Goal: Transaction & Acquisition: Purchase product/service

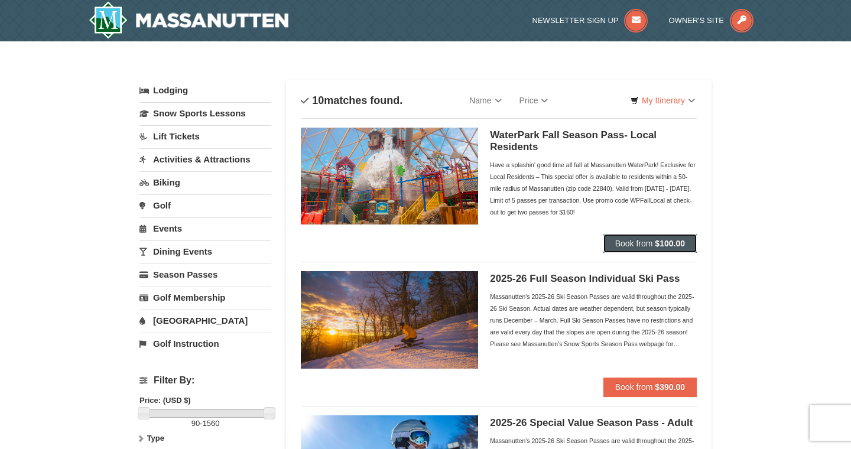
click at [645, 245] on span "Book from" at bounding box center [634, 243] width 38 height 9
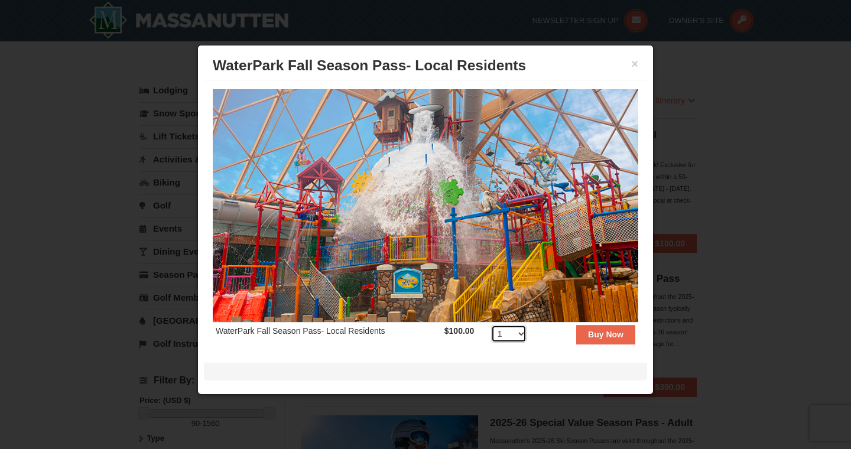
click at [522, 334] on select "1 2 3 4 5 6 7 8 9 10 11 12 13 14 15 16 17 18 19 20 21 22 23 24 25 26 27 28 29 3…" at bounding box center [508, 334] width 35 height 18
select select "3"
click at [618, 336] on strong "Buy Now" at bounding box center [605, 334] width 35 height 9
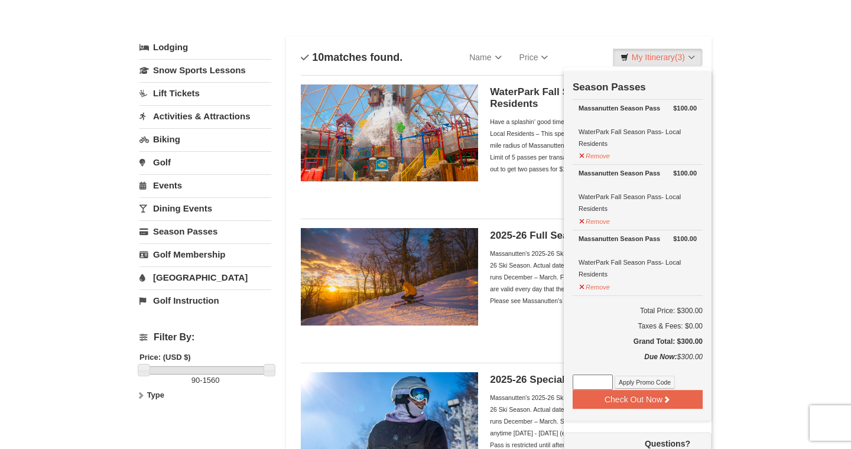
scroll to position [65, 0]
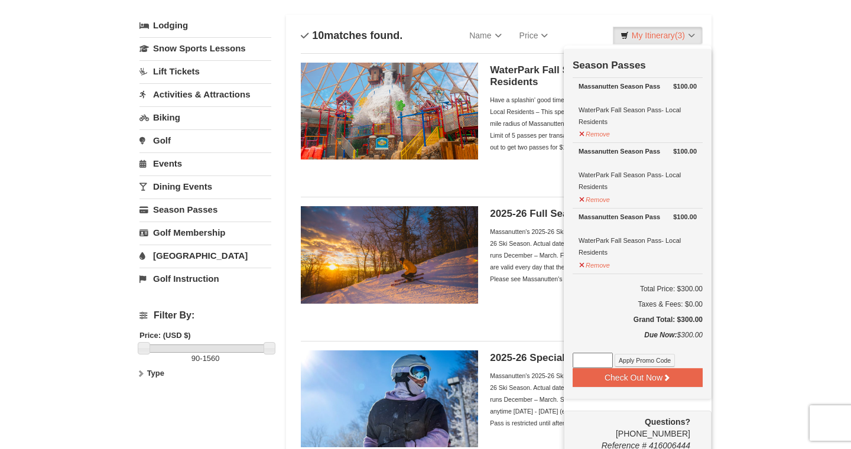
click at [602, 357] on input at bounding box center [593, 360] width 40 height 15
type input "J"
type input "WpFallLocal"
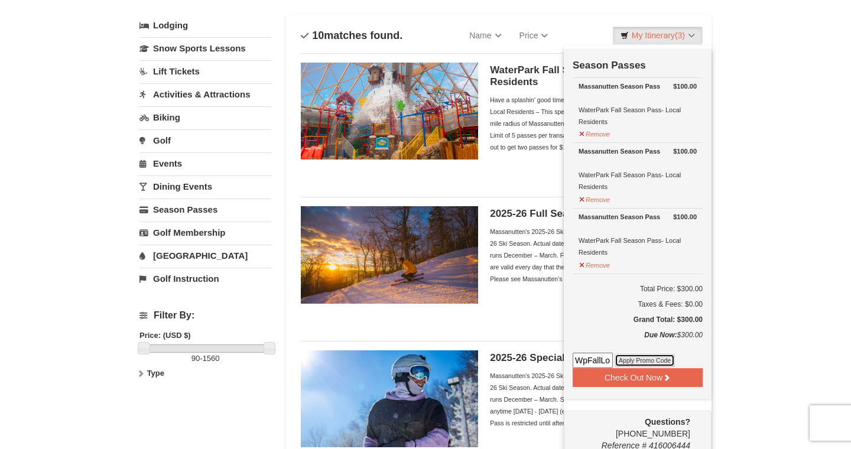
click at [654, 362] on button "Apply Promo Code" at bounding box center [645, 360] width 60 height 13
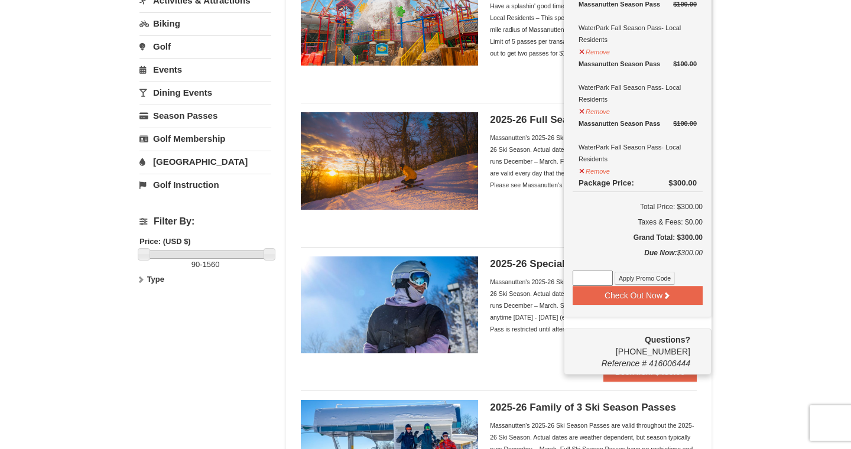
scroll to position [162, 0]
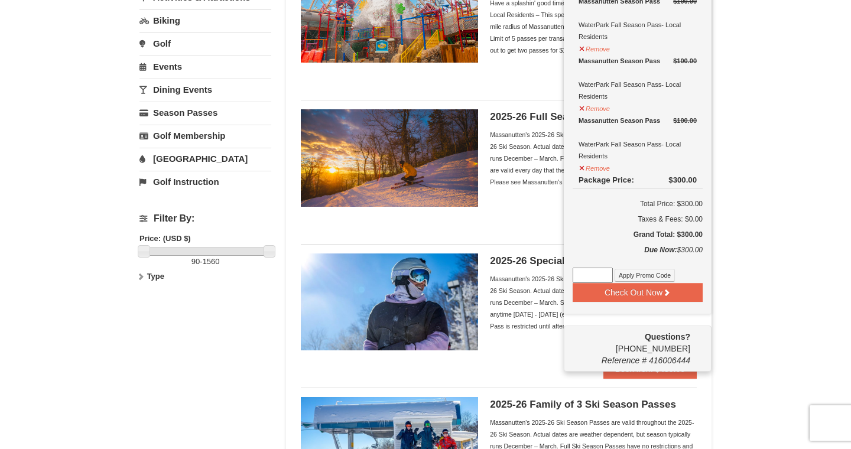
click at [599, 275] on input at bounding box center [593, 275] width 40 height 15
type input "WPFallLocal"
click at [635, 275] on button "Apply Promo Code" at bounding box center [645, 275] width 60 height 13
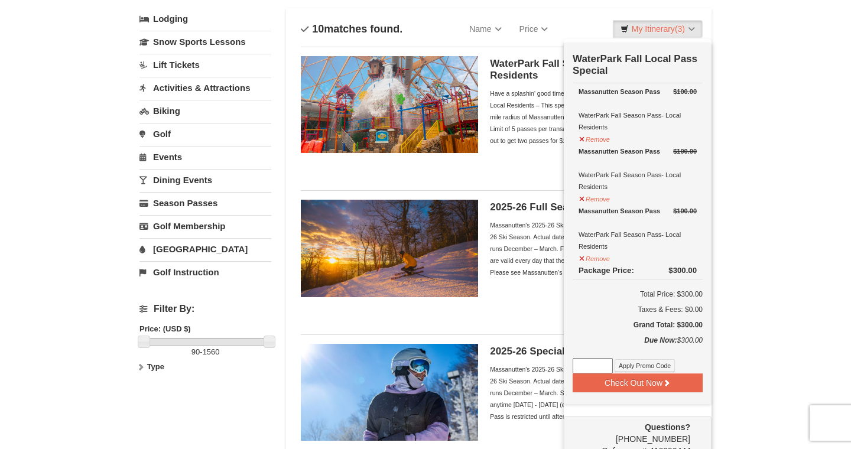
scroll to position [76, 0]
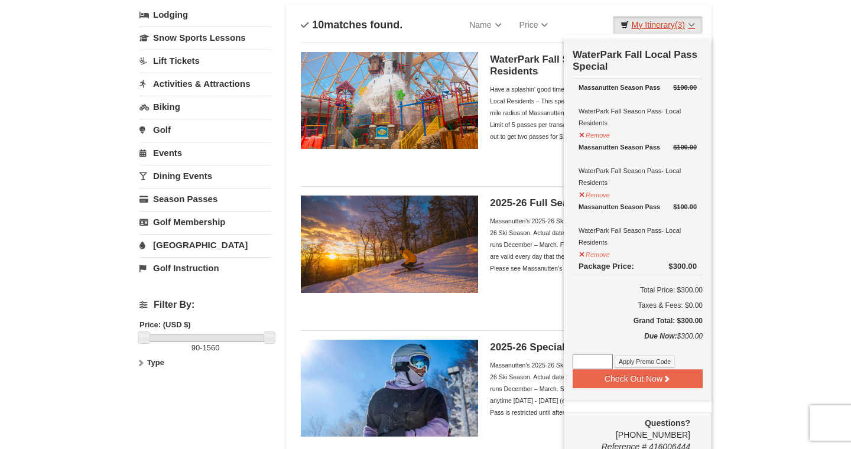
click at [692, 27] on link "My Itinerary (3)" at bounding box center [658, 25] width 90 height 18
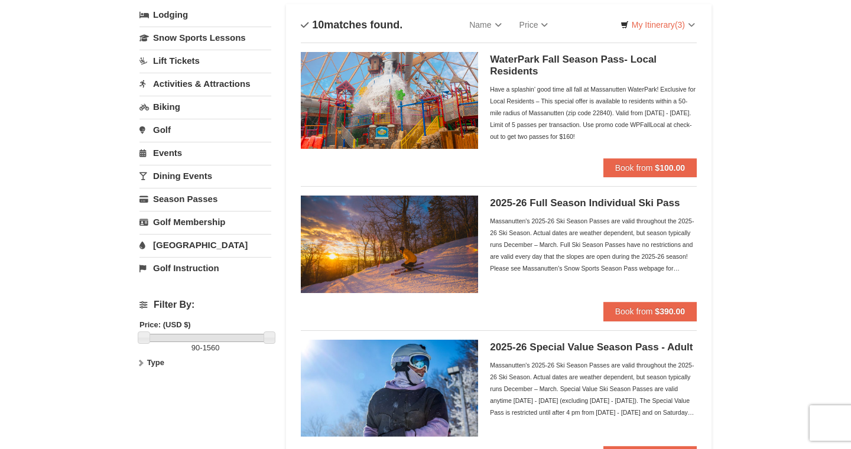
click at [500, 139] on div "Have a splashin' good time all fall at Massanutten WaterPark! Exclusive for Loc…" at bounding box center [593, 112] width 207 height 59
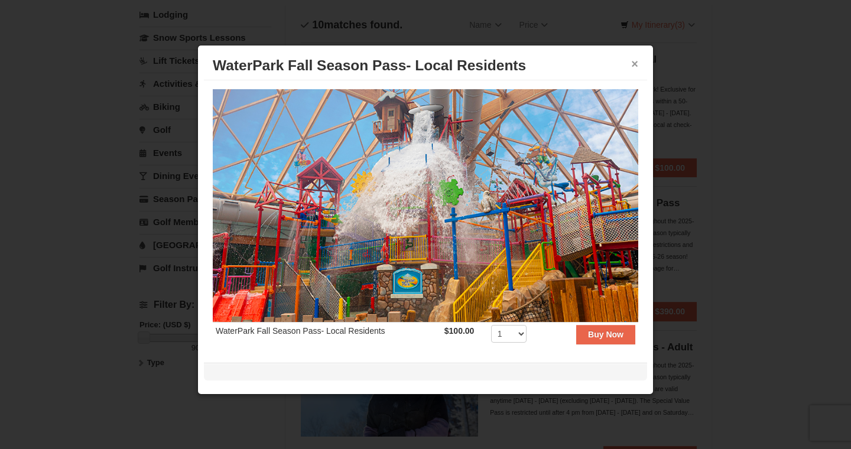
click at [635, 69] on button "×" at bounding box center [634, 64] width 7 height 12
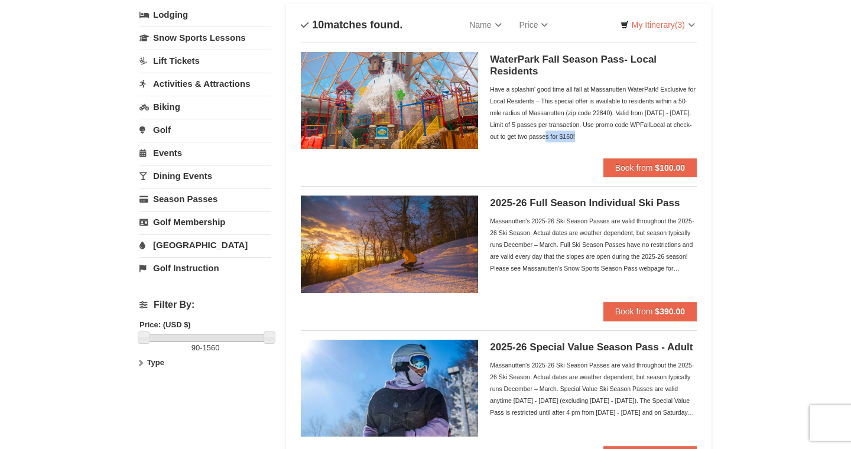
drag, startPoint x: 525, startPoint y: 137, endPoint x: 489, endPoint y: 138, distance: 35.5
click at [490, 138] on div "Have a splashin' good time all fall at Massanutten WaterPark! Exclusive for Loc…" at bounding box center [593, 112] width 207 height 59
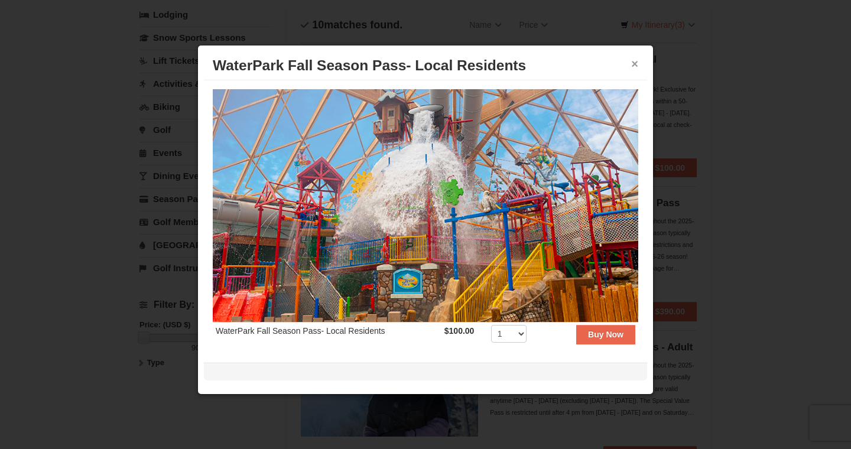
click at [632, 66] on button "×" at bounding box center [634, 64] width 7 height 12
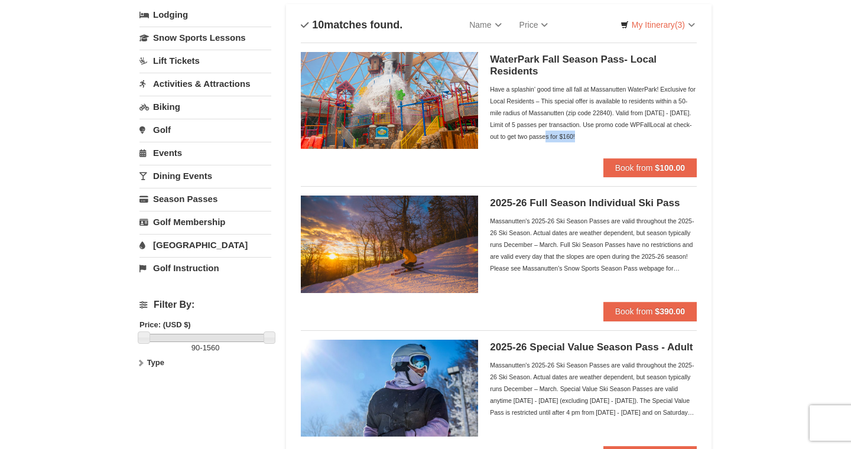
copy div "WPFallLocal"
click at [657, 24] on link "My Itinerary (3)" at bounding box center [658, 25] width 90 height 18
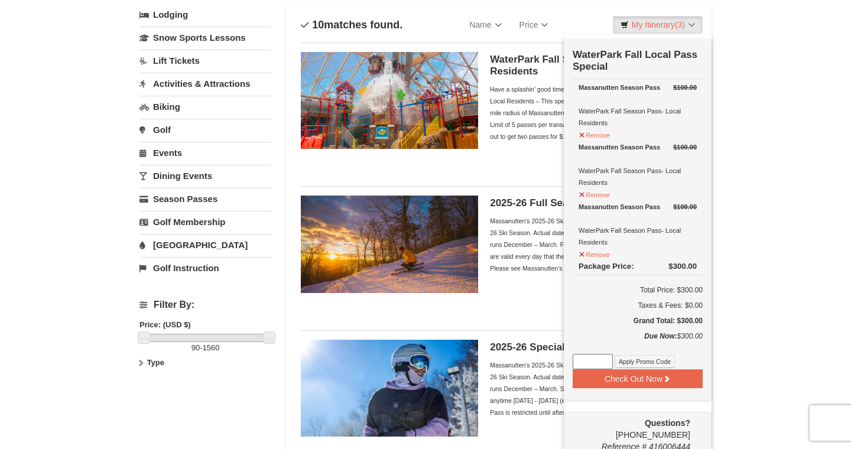
click at [590, 358] on input at bounding box center [593, 361] width 40 height 15
paste input "WPFallLocal"
type input "WPFallLocal"
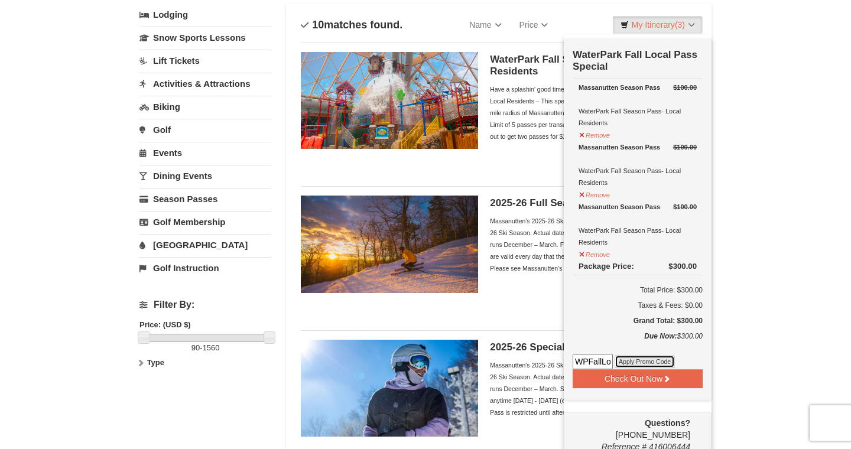
click at [630, 361] on button "Apply Promo Code" at bounding box center [645, 361] width 60 height 13
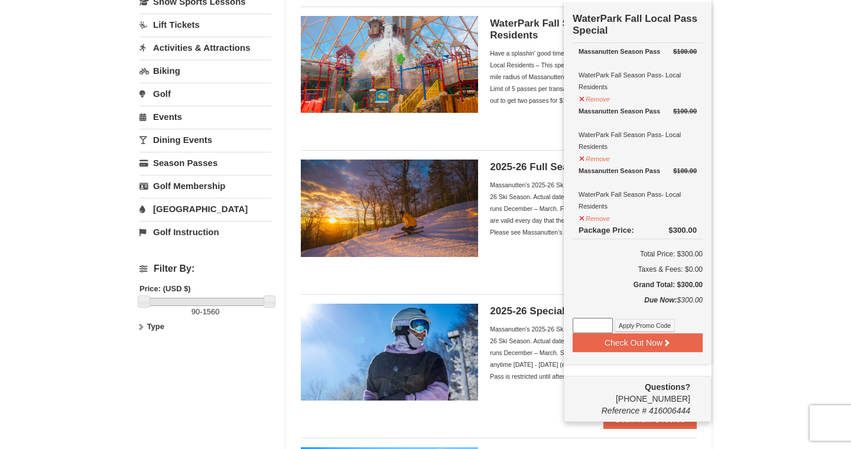
scroll to position [112, 0]
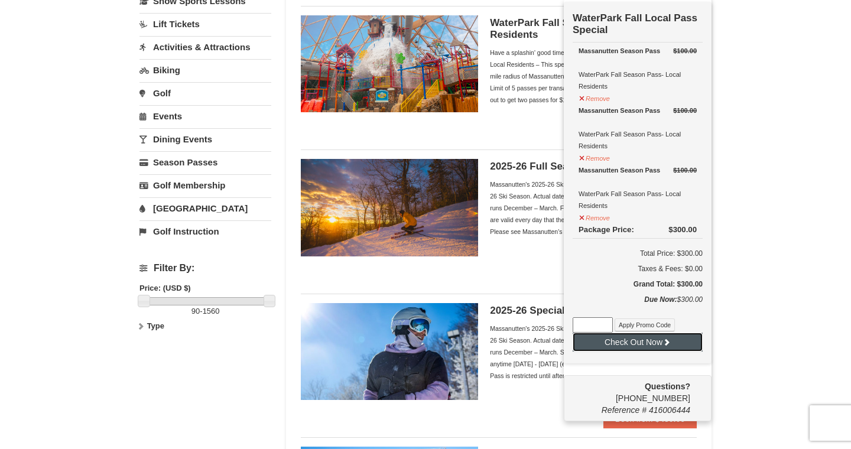
click at [686, 344] on button "Check Out Now" at bounding box center [638, 342] width 130 height 19
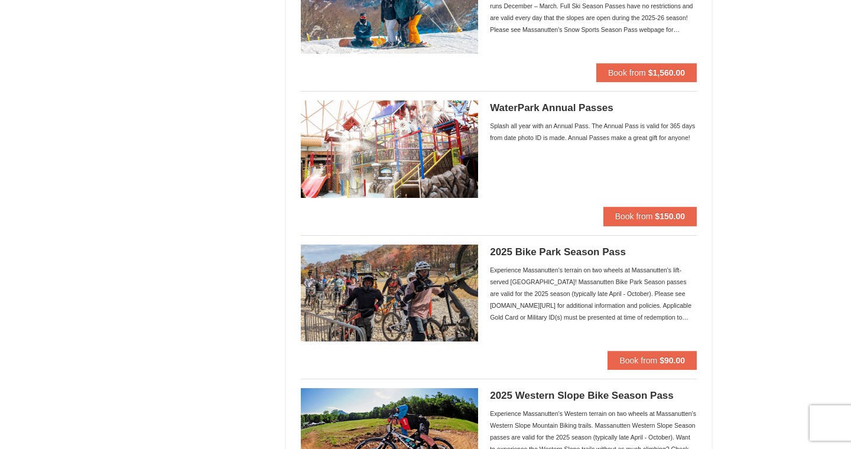
scroll to position [894, 0]
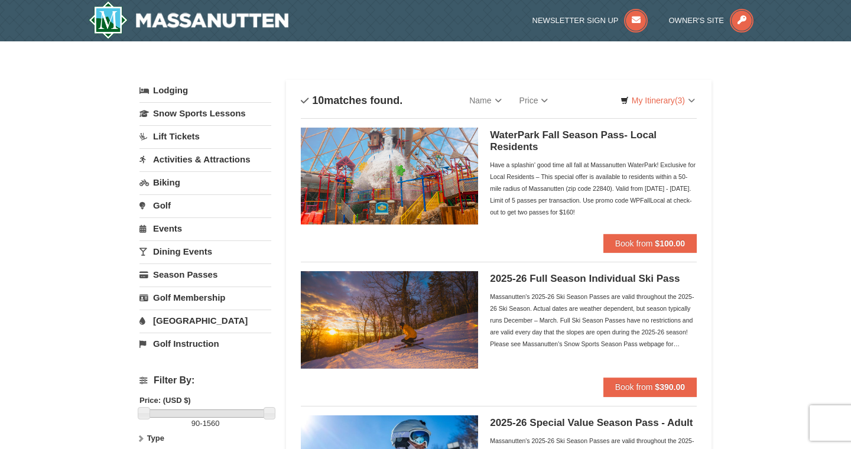
click at [189, 321] on link "[GEOGRAPHIC_DATA]" at bounding box center [205, 321] width 132 height 22
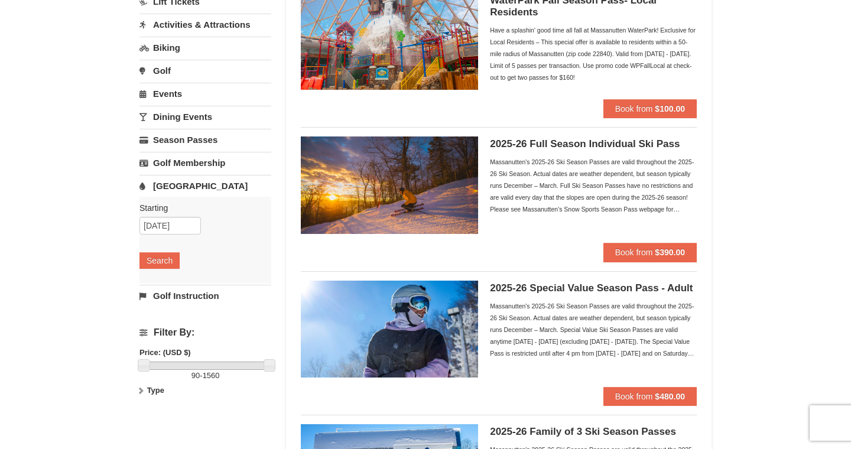
scroll to position [134, 0]
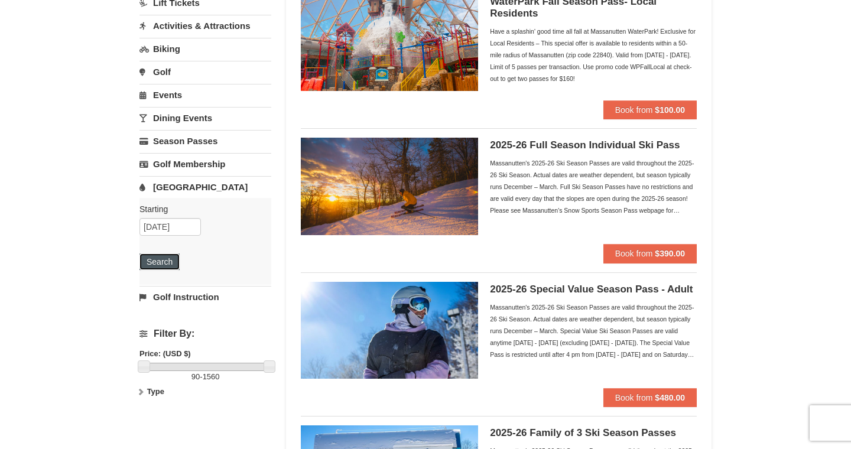
click at [164, 262] on button "Search" at bounding box center [159, 262] width 40 height 17
